Goal: Information Seeking & Learning: Find specific fact

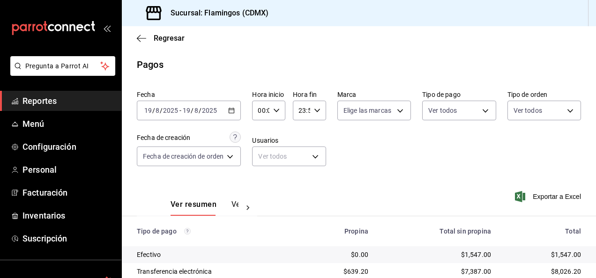
scroll to position [84, 0]
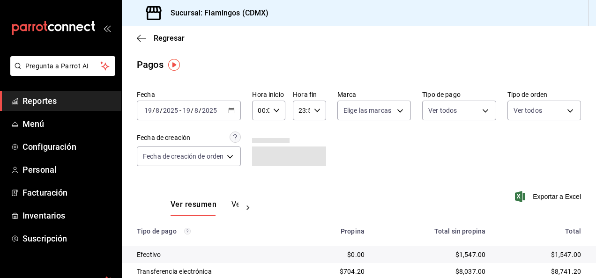
scroll to position [84, 0]
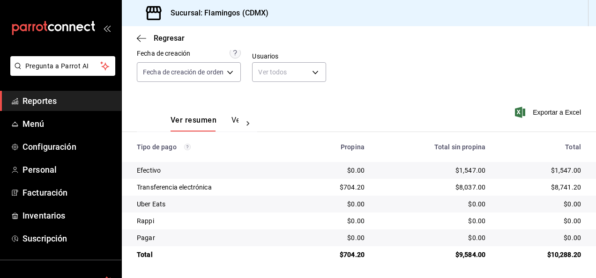
click at [461, 169] on div "$1,547.00" at bounding box center [432, 170] width 106 height 9
copy div "1,547.00"
click at [353, 185] on div "$704.20" at bounding box center [336, 187] width 58 height 9
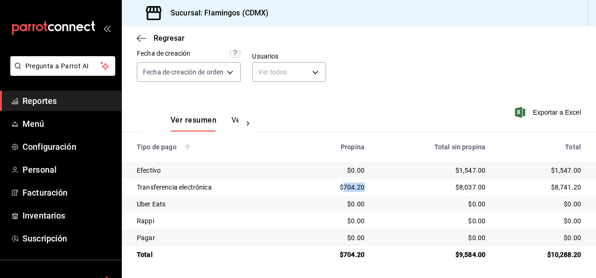
copy div "704.20"
